Goal: Task Accomplishment & Management: Manage account settings

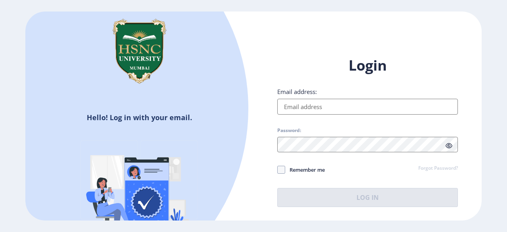
click at [322, 110] on input "Email address:" at bounding box center [367, 107] width 181 height 16
type input "[EMAIL_ADDRESS][DOMAIN_NAME]"
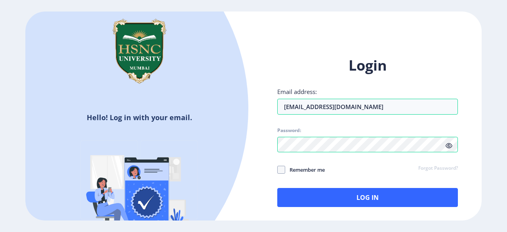
click at [450, 146] on icon at bounding box center [448, 146] width 7 height 6
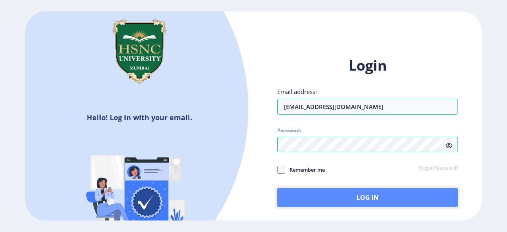
click at [387, 199] on button "Log In" at bounding box center [367, 197] width 181 height 19
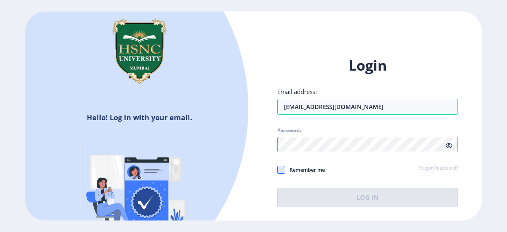
click at [280, 170] on span at bounding box center [281, 169] width 8 height 8
click at [277, 170] on input "Remember me" at bounding box center [277, 169] width 0 height 0
checkbox input "true"
